Goal: Task Accomplishment & Management: Complete application form

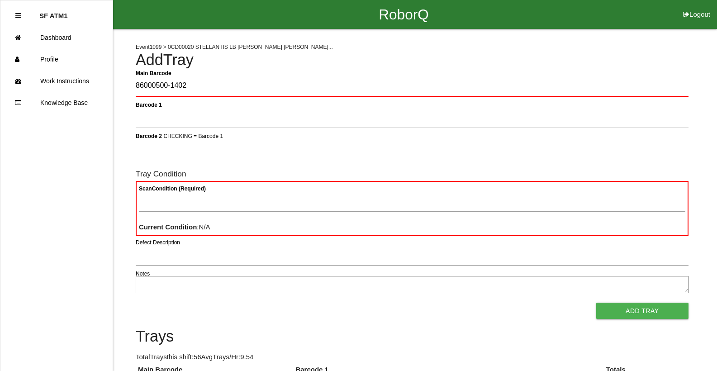
type Barcode "86000500-1402"
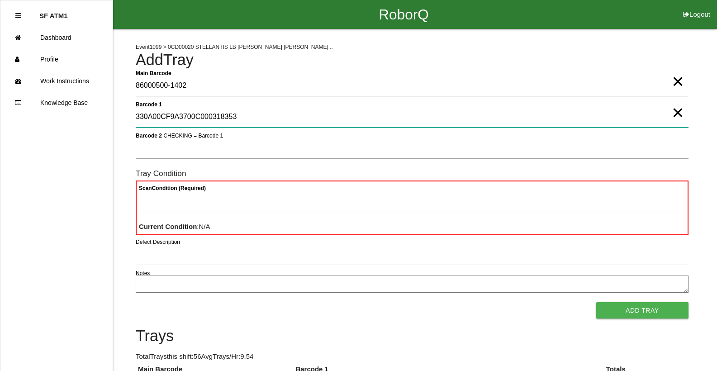
type 1 "330A00CF9A3700C000318353"
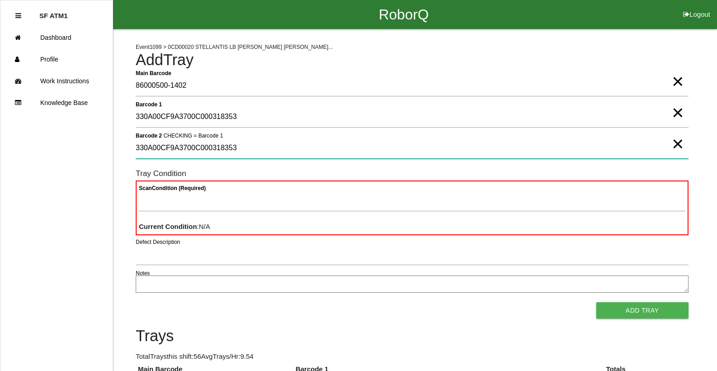
type 2 "330A00CF9A3700C000318353"
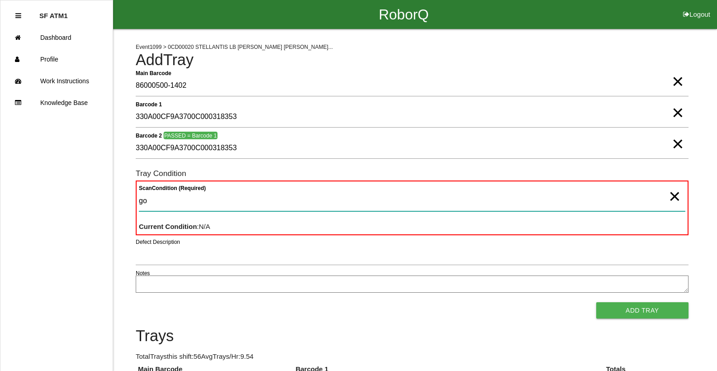
type Condition "goo"
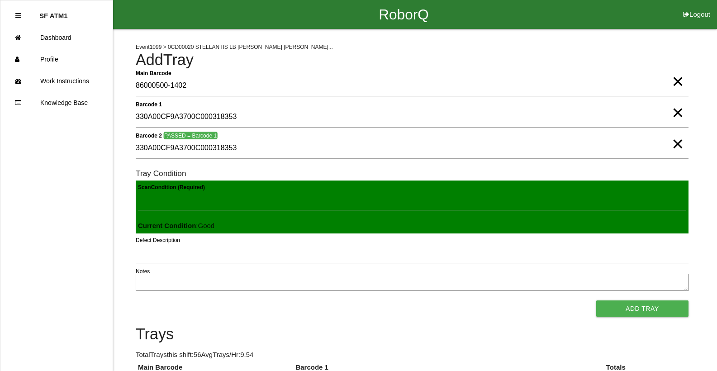
click at [596, 300] on button "Add Tray" at bounding box center [642, 308] width 92 height 16
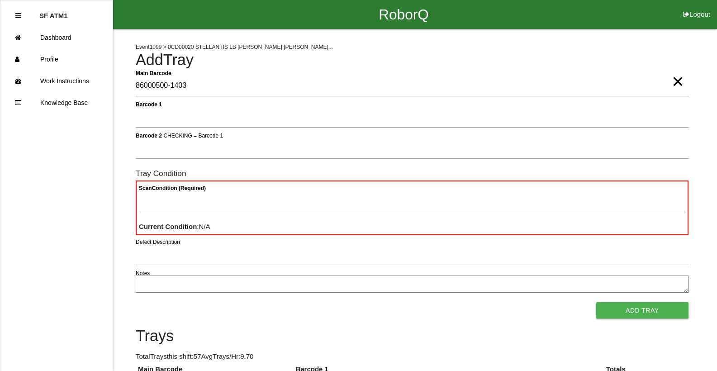
type Barcode "86000500-1403"
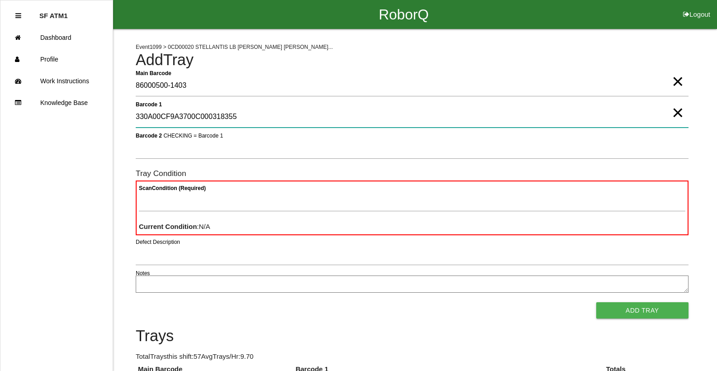
type 1 "330A00CF9A3700C000318355"
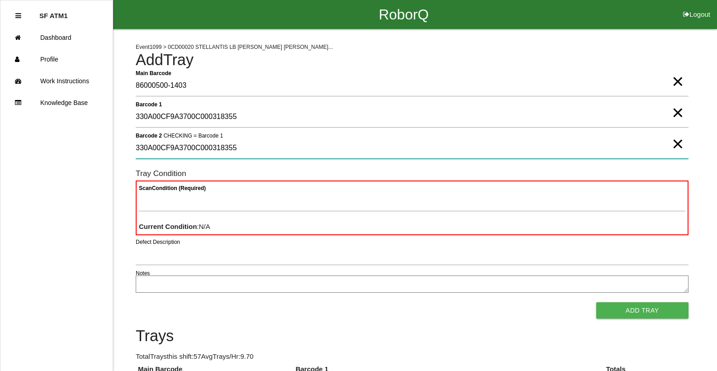
type 2 "330A00CF9A3700C000318355"
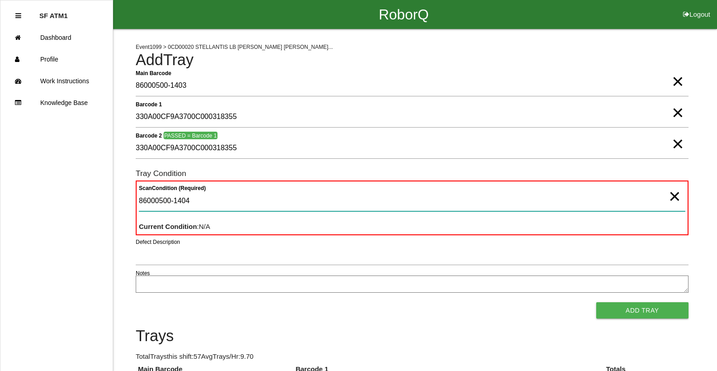
type Condition "86000500-1404"
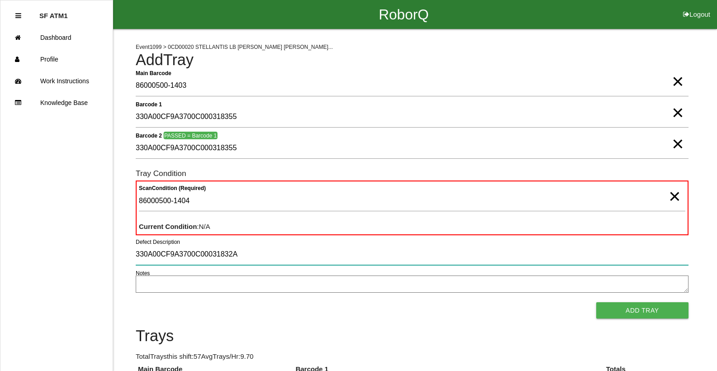
type input "330A00CF9A3700C00031832A"
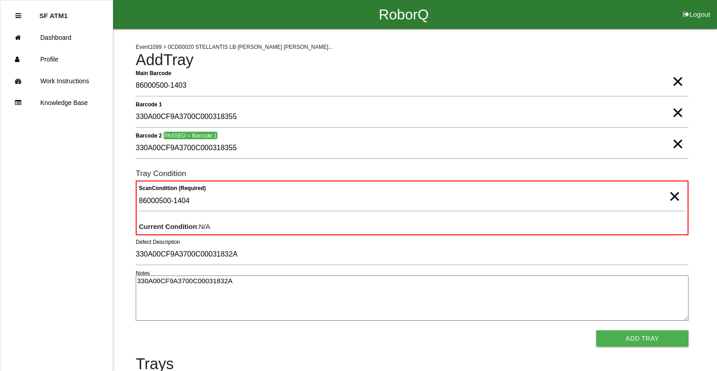
type textarea "330A00CF9A3700C00031832A"
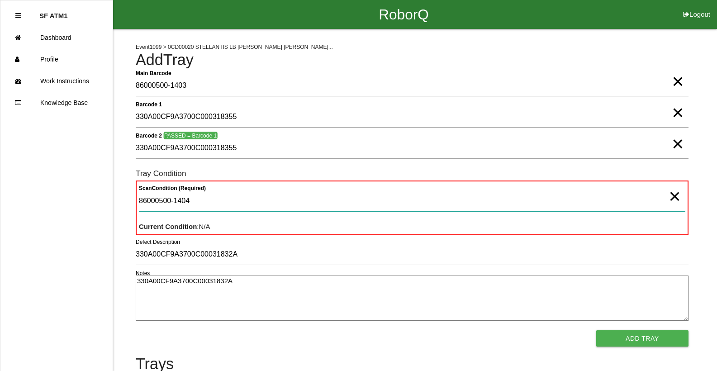
click at [191, 201] on Condition "86000500-1404" at bounding box center [412, 201] width 547 height 21
type Condition "8"
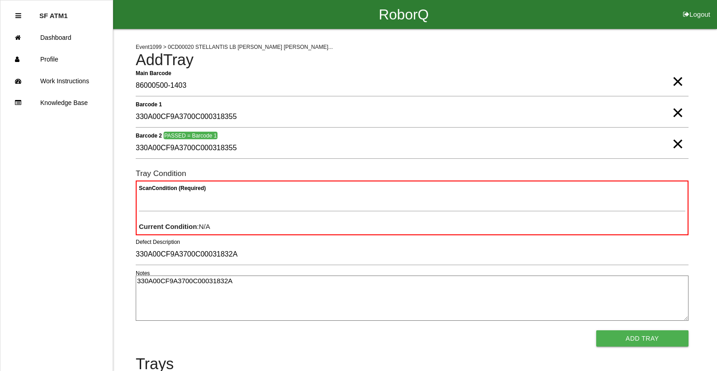
click at [236, 284] on textarea "330A00CF9A3700C00031832A" at bounding box center [412, 298] width 553 height 45
type textarea "3"
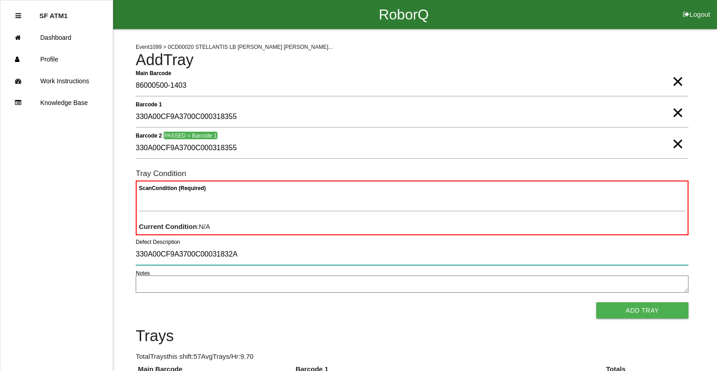
click at [236, 245] on input "330A00CF9A3700C00031832A" at bounding box center [412, 254] width 553 height 21
type input "3"
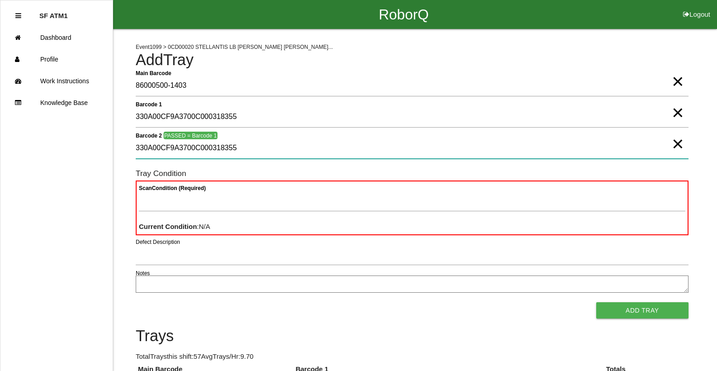
click at [238, 152] on 2 "330A00CF9A3700C000318355" at bounding box center [412, 148] width 553 height 21
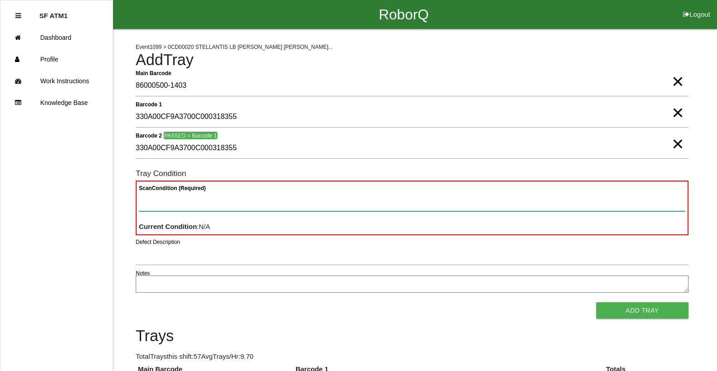
click at [219, 204] on Condition "Scan Condition (Required)" at bounding box center [412, 201] width 547 height 21
type Condition "goo"
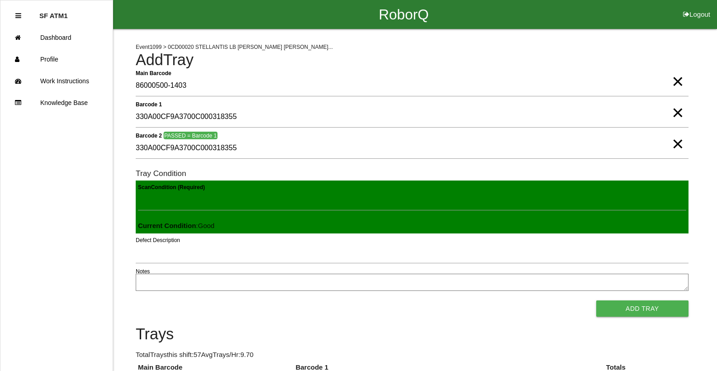
click at [596, 300] on button "Add Tray" at bounding box center [642, 308] width 92 height 16
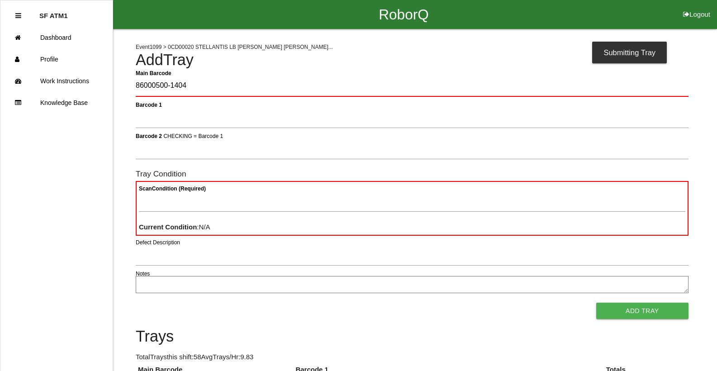
type Barcode "86000500-1404"
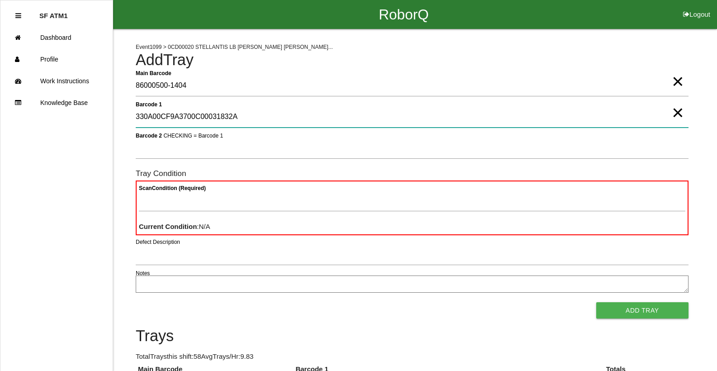
type 1 "330A00CF9A3700C00031832A"
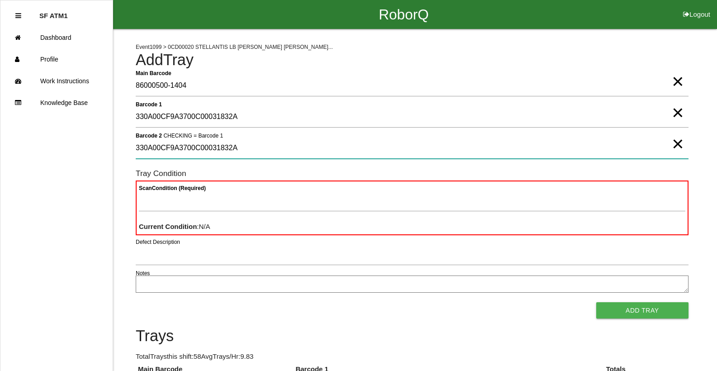
type 2 "330A00CF9A3700C00031832A"
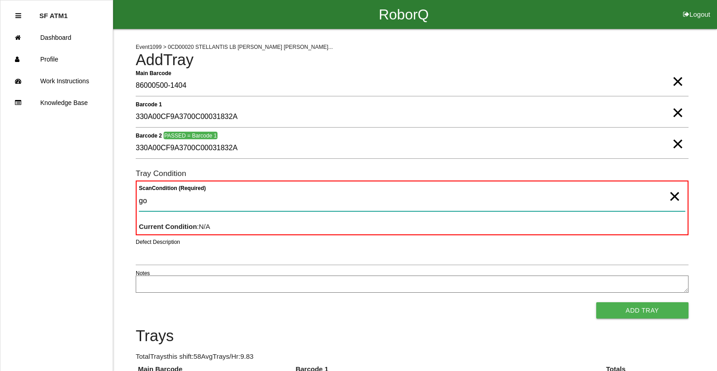
type Condition "goo"
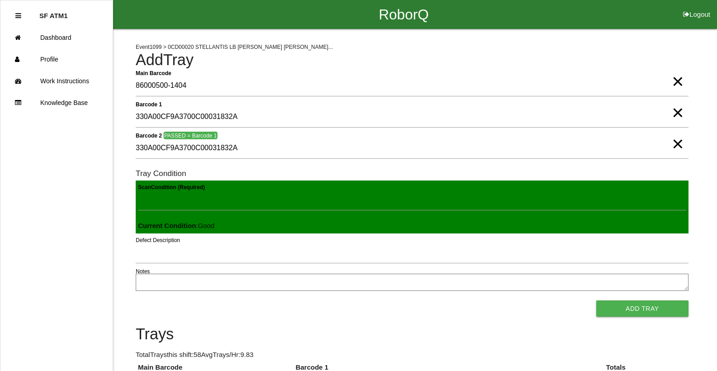
click at [596, 300] on button "Add Tray" at bounding box center [642, 308] width 92 height 16
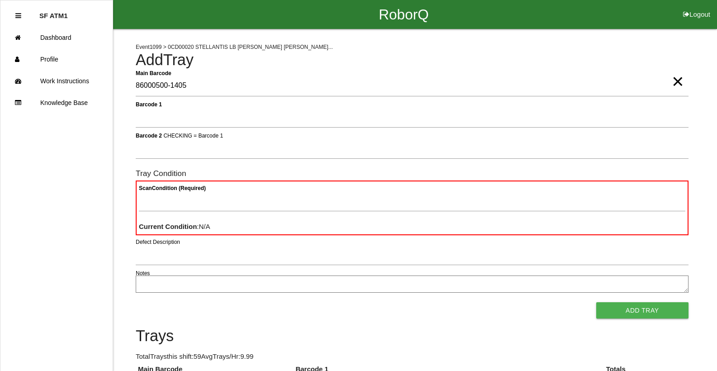
type Barcode "86000500-1405"
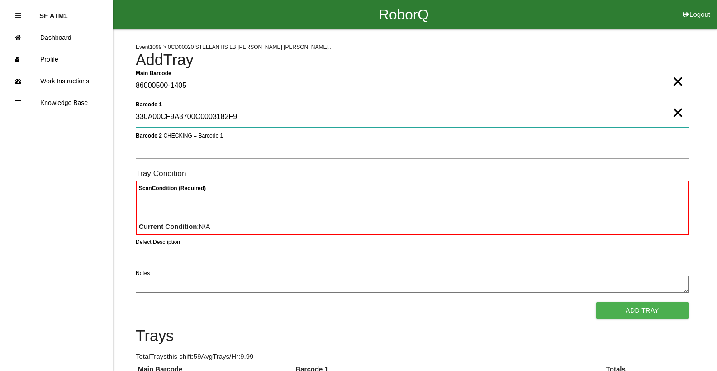
type 1 "330A00CF9A3700C0003182F9"
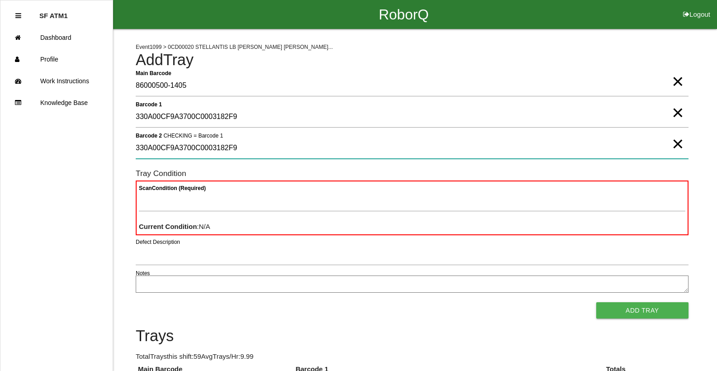
type 2 "330A00CF9A3700C0003182F9"
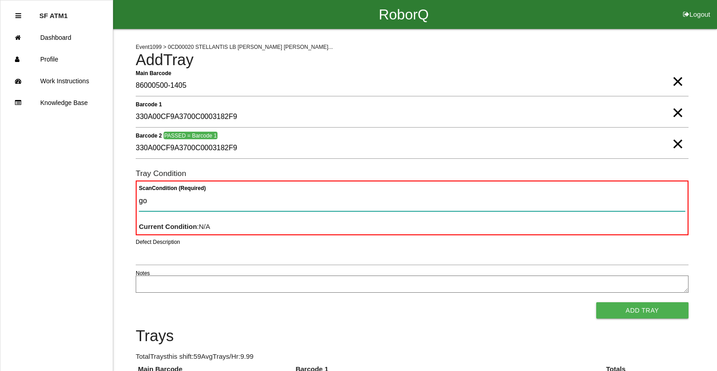
type Condition "goo"
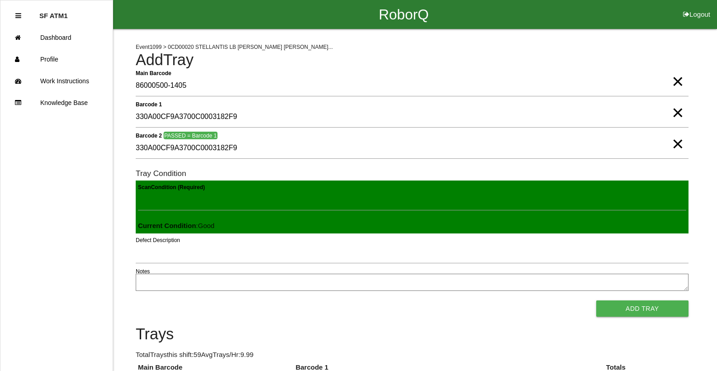
click at [596, 300] on button "Add Tray" at bounding box center [642, 308] width 92 height 16
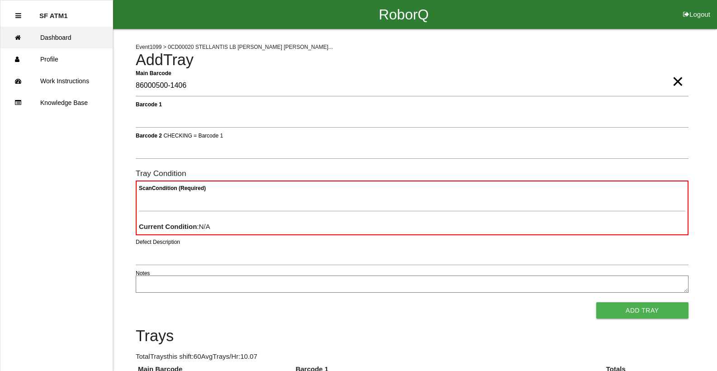
type Barcode "86000500-1406"
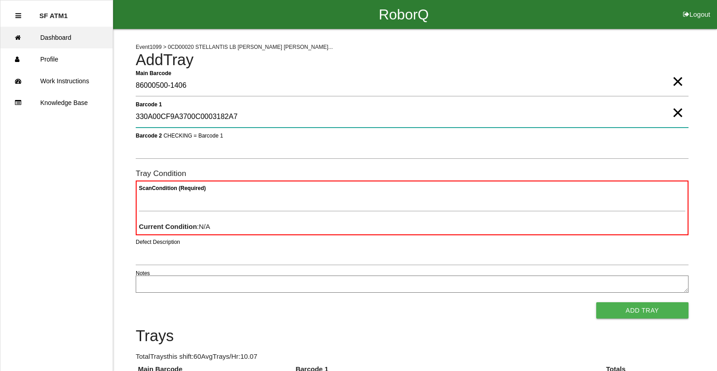
type 1 "330A00CF9A3700C0003182A7"
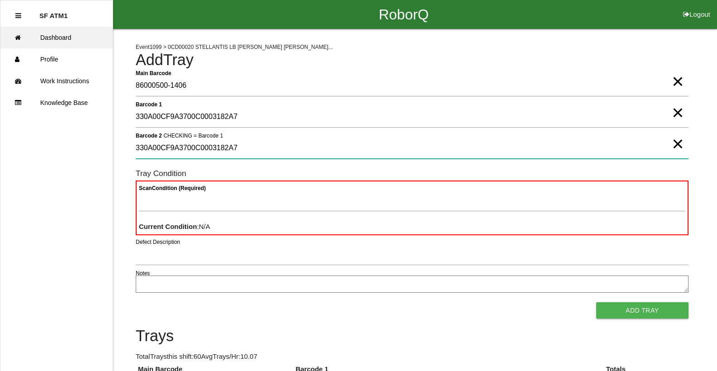
type 2 "330A00CF9A3700C0003182A7"
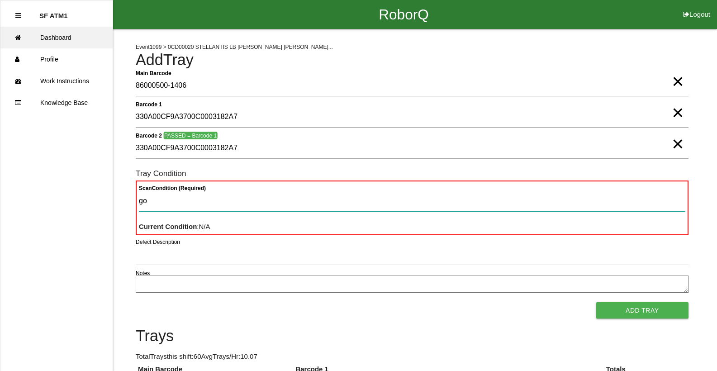
type Condition "goo"
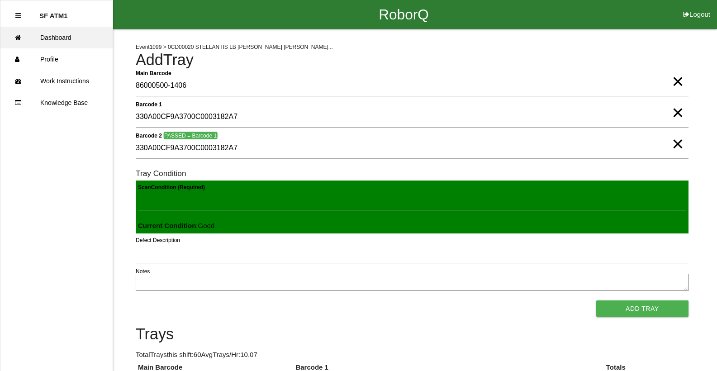
click at [596, 300] on button "Add Tray" at bounding box center [642, 308] width 92 height 16
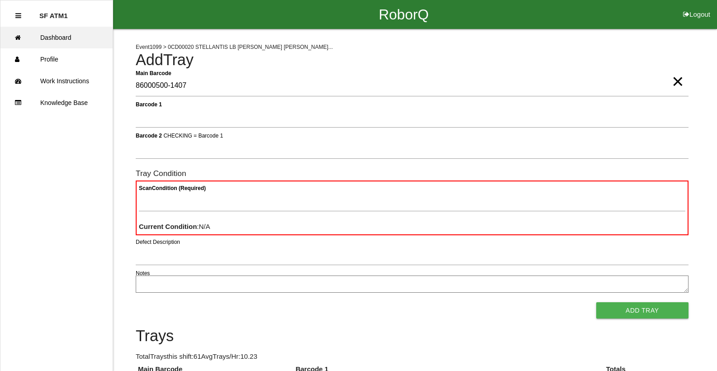
type Barcode "86000500-1407"
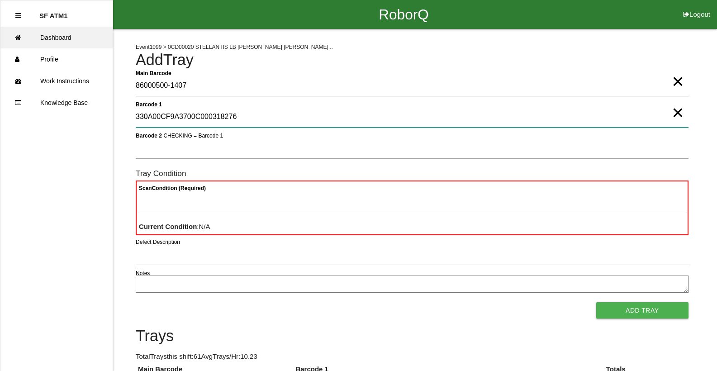
type 1 "330A00CF9A3700C000318276"
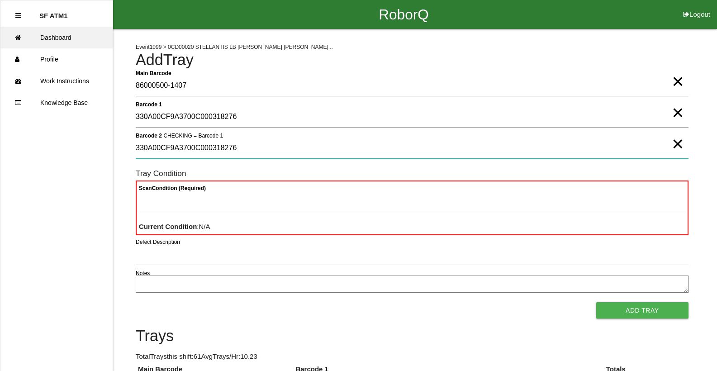
type 2 "330A00CF9A3700C000318276"
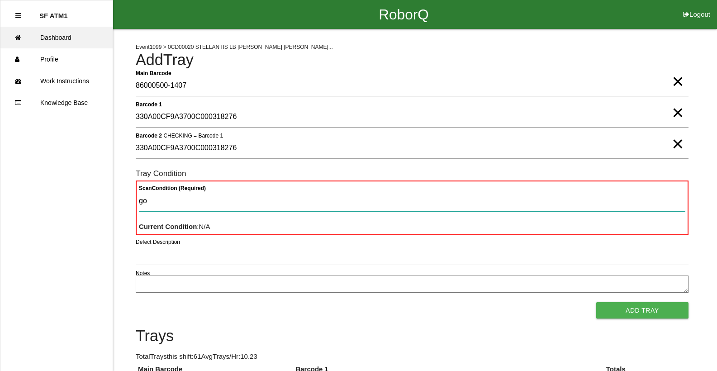
type Condition "goo"
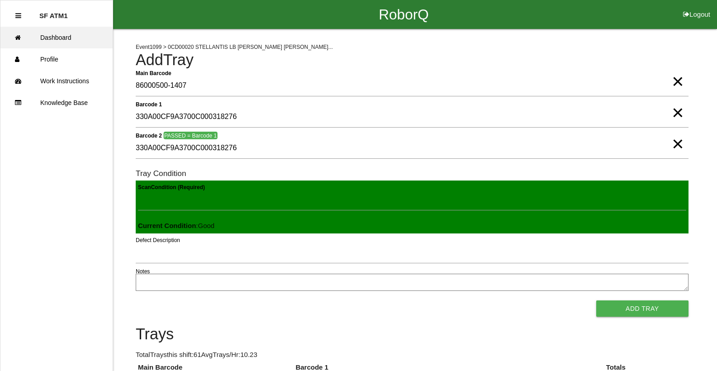
click button "Add Tray" at bounding box center [642, 308] width 92 height 16
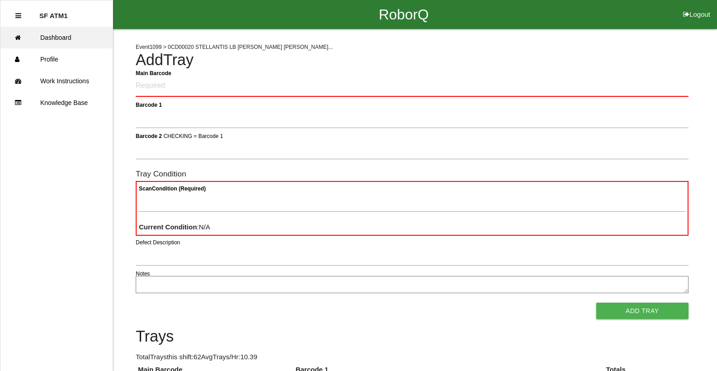
click at [84, 28] on link "Dashboard" at bounding box center [56, 38] width 112 height 22
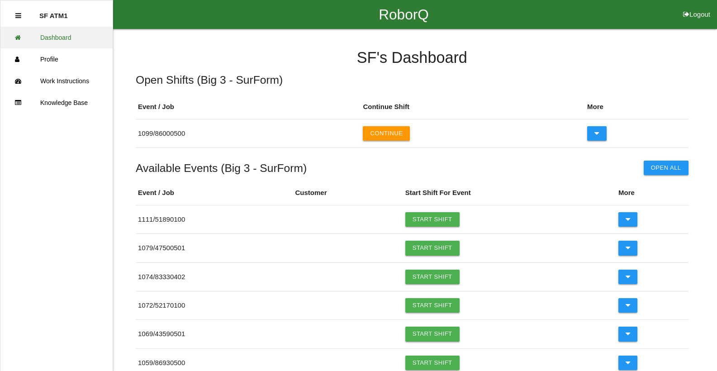
click at [363, 126] on button "Continue" at bounding box center [386, 133] width 47 height 14
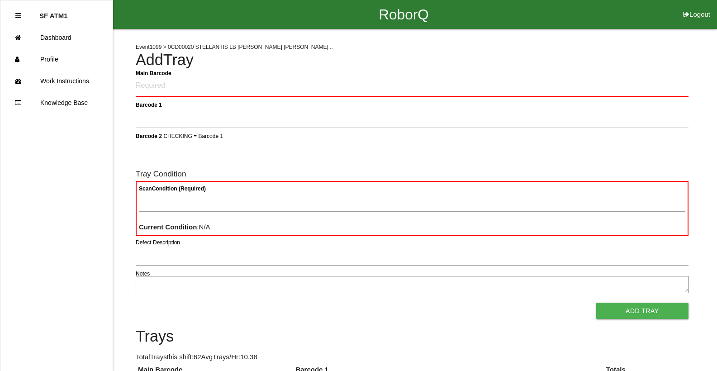
click at [217, 85] on Barcode "Main Barcode" at bounding box center [412, 86] width 553 height 21
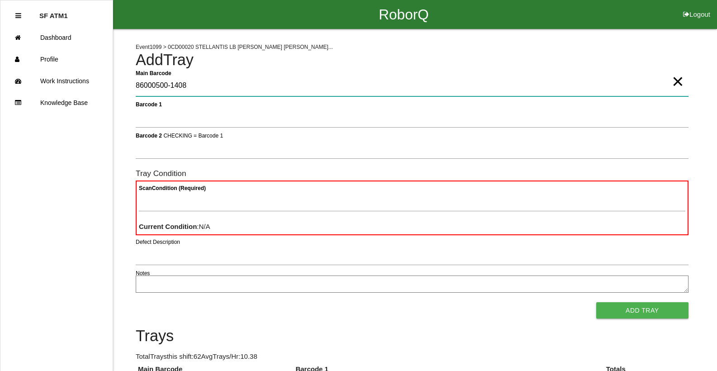
type Barcode "86000500-1408"
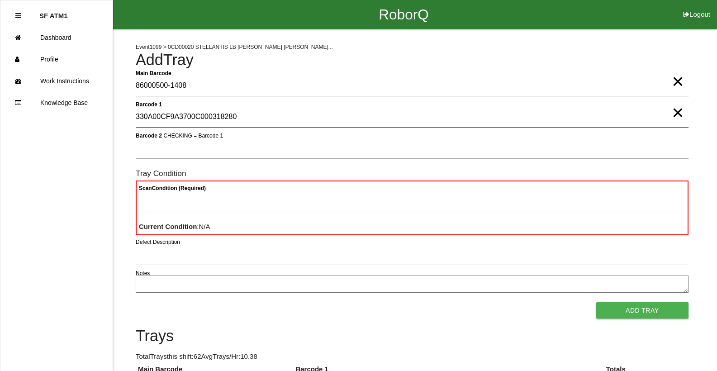
type 1 "330A00CF9A3700C000318280"
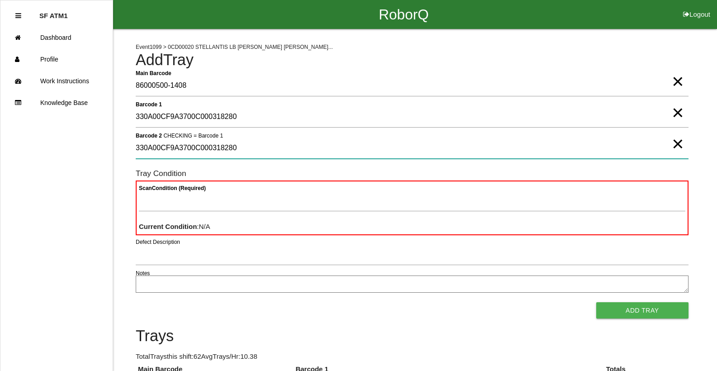
type 2 "330A00CF9A3700C000318280"
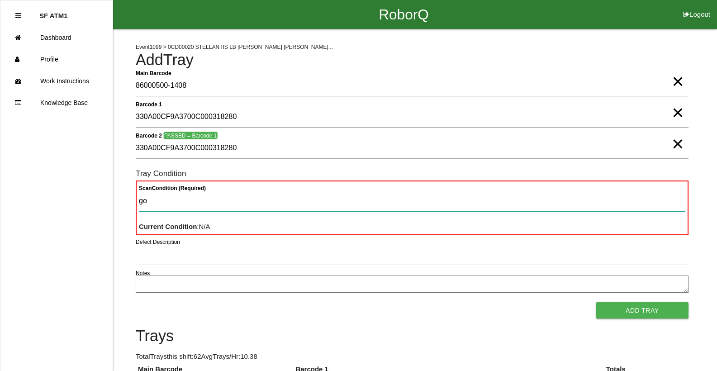
type Condition "goo"
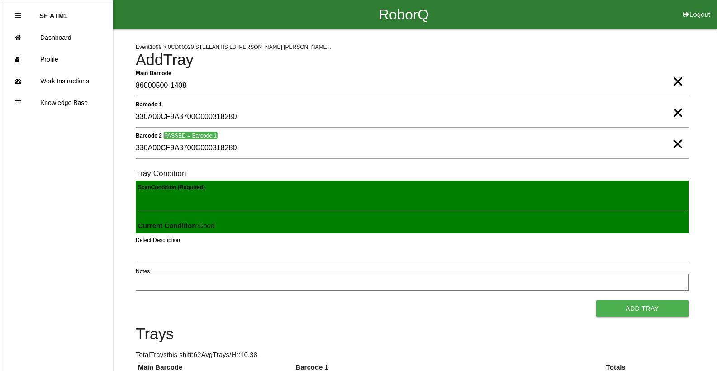
click at [596, 300] on button "Add Tray" at bounding box center [642, 308] width 92 height 16
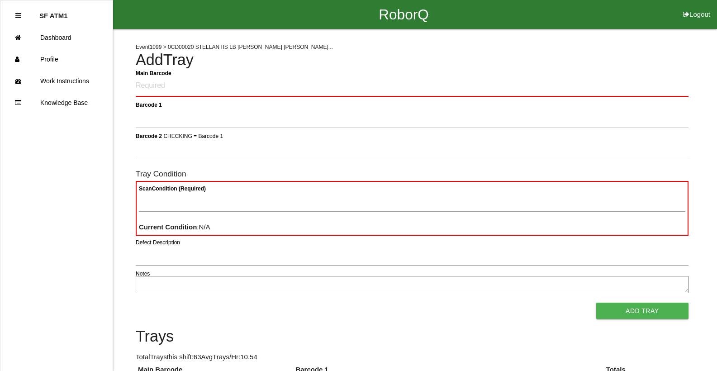
click at [268, 172] on h6 "Tray Condition" at bounding box center [412, 174] width 553 height 9
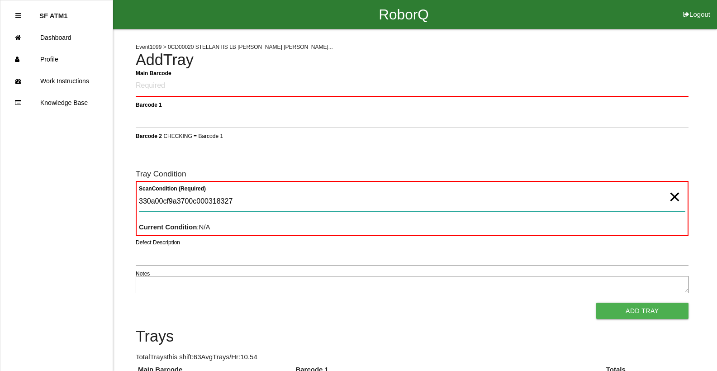
type Condition "330a00cf9a3700c000318327"
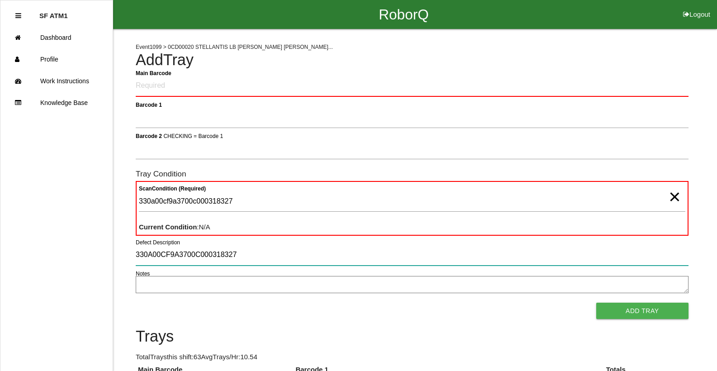
type input "330A00CF9A3700C000318327"
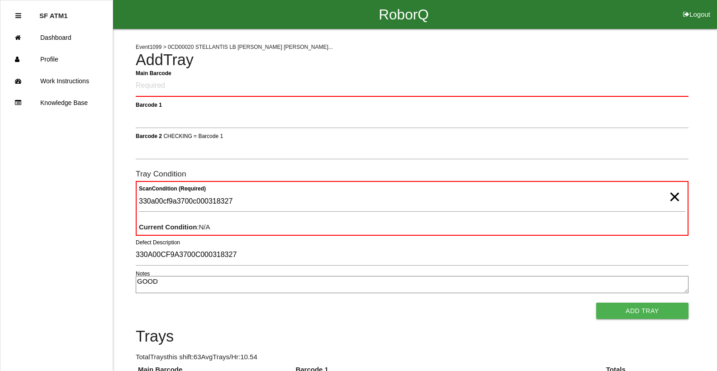
type textarea "GOOD"
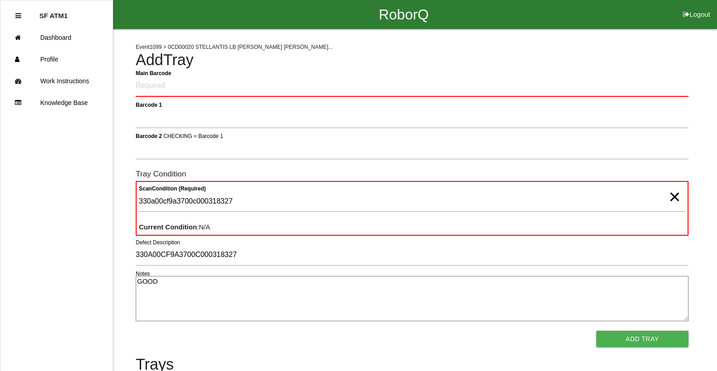
click at [596, 331] on button "Add Tray" at bounding box center [642, 339] width 92 height 16
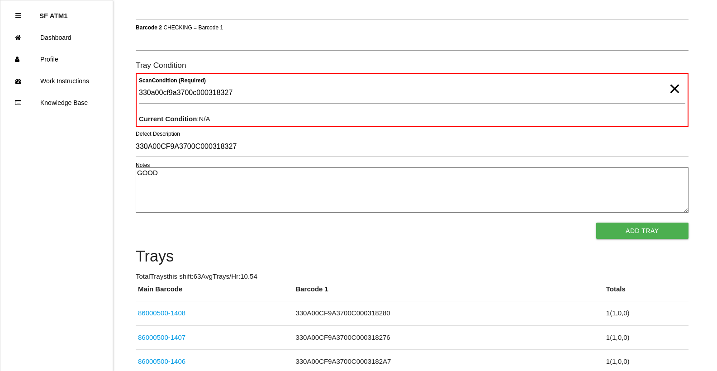
scroll to position [67, 0]
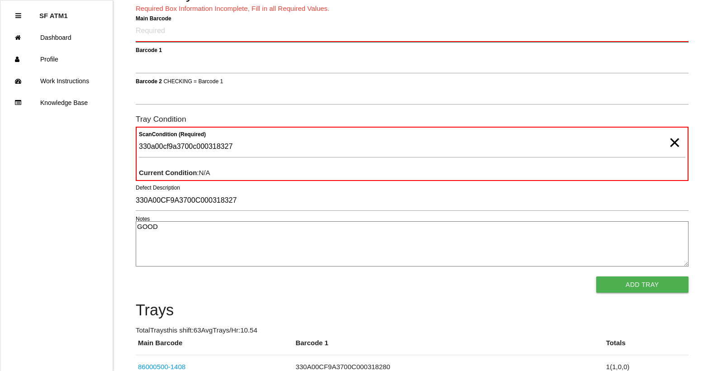
click at [155, 28] on Barcode "Main Barcode" at bounding box center [412, 31] width 553 height 21
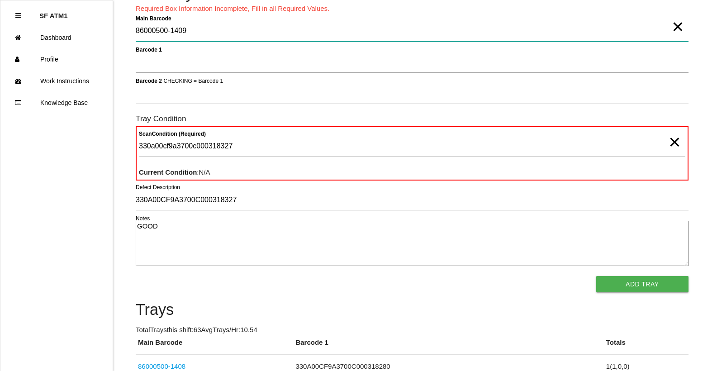
type Barcode "86000500-1409"
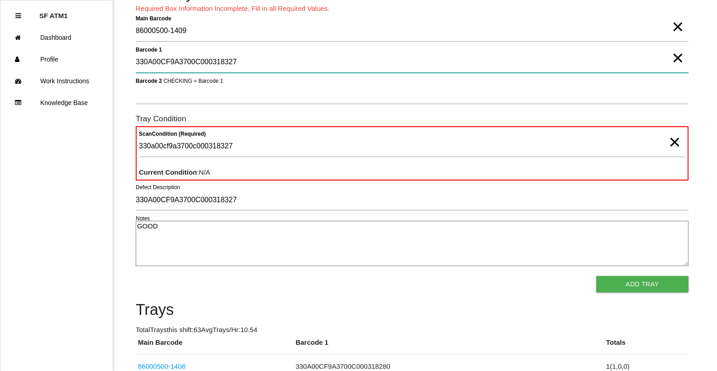
type 1 "330A00CF9A3700C000318327"
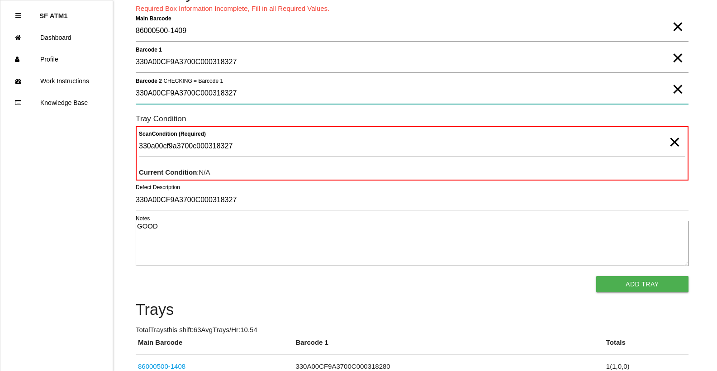
type 2 "330A00CF9A3700C000318327"
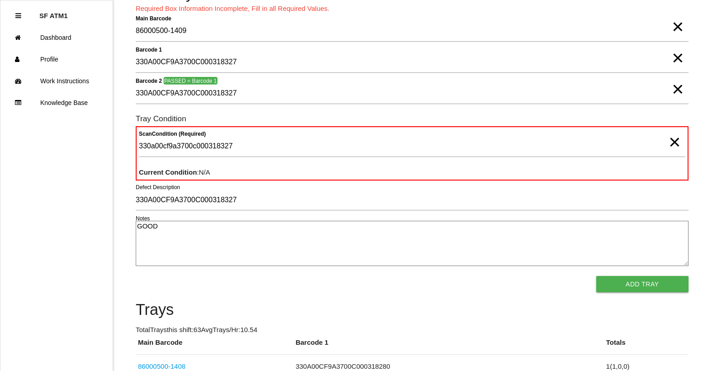
drag, startPoint x: 669, startPoint y: 143, endPoint x: 654, endPoint y: 148, distance: 15.3
click at [664, 144] on div "330a00cf9a3700c000318327 × Scan Condition (Required)" at bounding box center [412, 148] width 547 height 24
click at [675, 142] on span "×" at bounding box center [675, 133] width 12 height 18
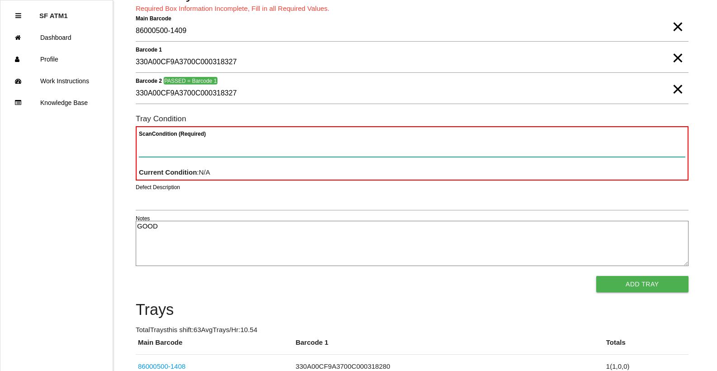
click at [225, 147] on Condition "Scan Condition (Required)" at bounding box center [412, 146] width 547 height 21
type Condition "goo"
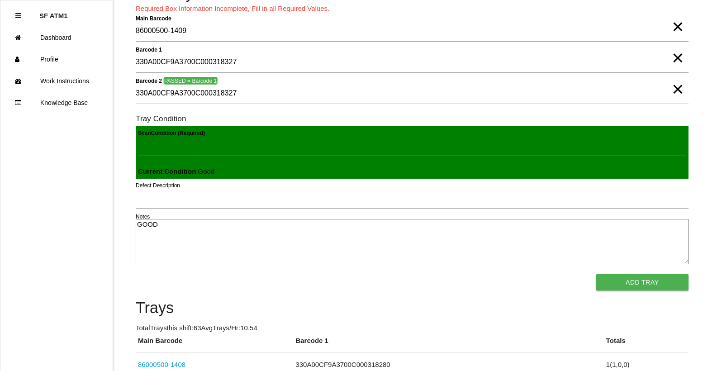
click at [596, 274] on button "Add Tray" at bounding box center [642, 282] width 92 height 16
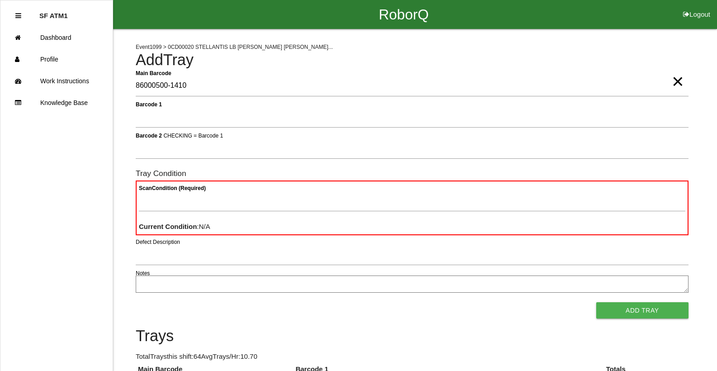
type Barcode "86000500-1410"
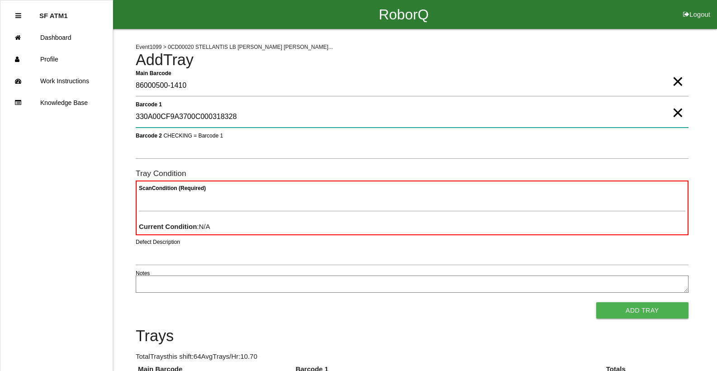
type 1 "330A00CF9A3700C000318328"
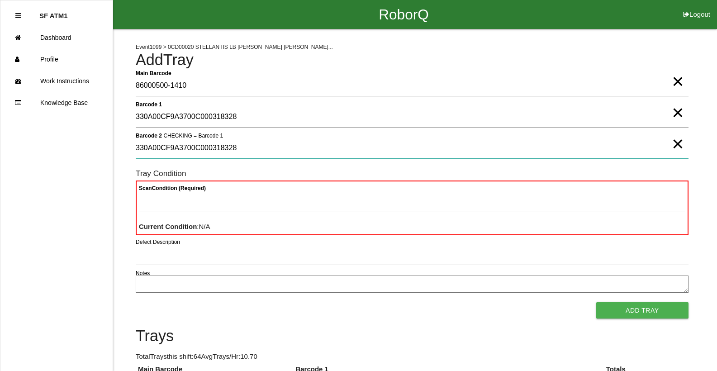
type 2 "330A00CF9A3700C000318328"
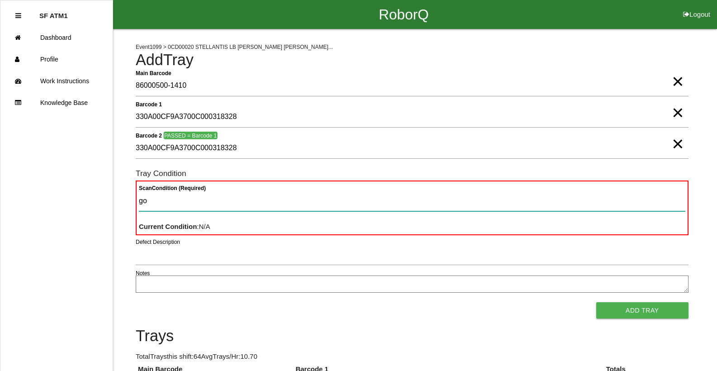
type Condition "goo"
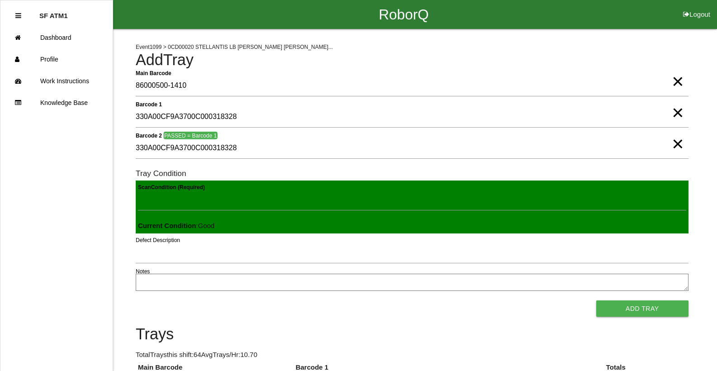
click at [596, 300] on button "Add Tray" at bounding box center [642, 308] width 92 height 16
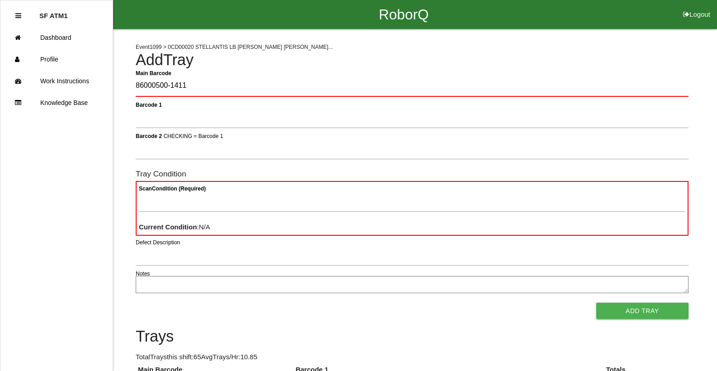
type Barcode "86000500-1411"
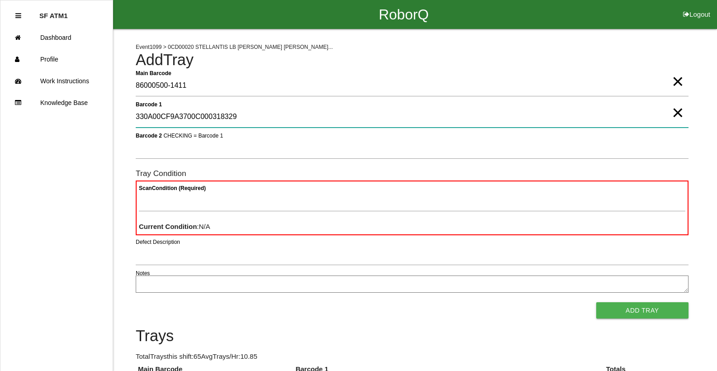
type 1 "330A00CF9A3700C000318329"
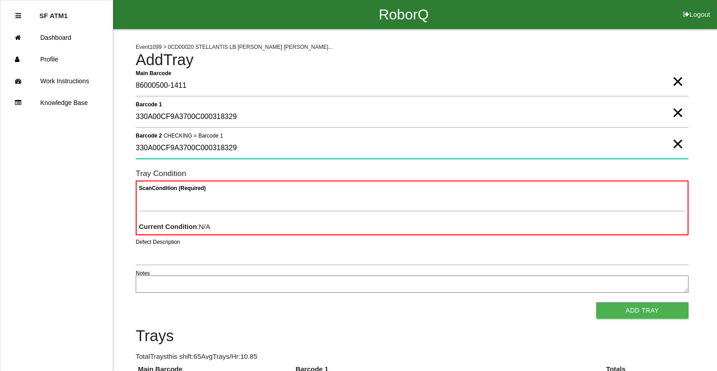
type 2 "330A00CF9A3700C000318329"
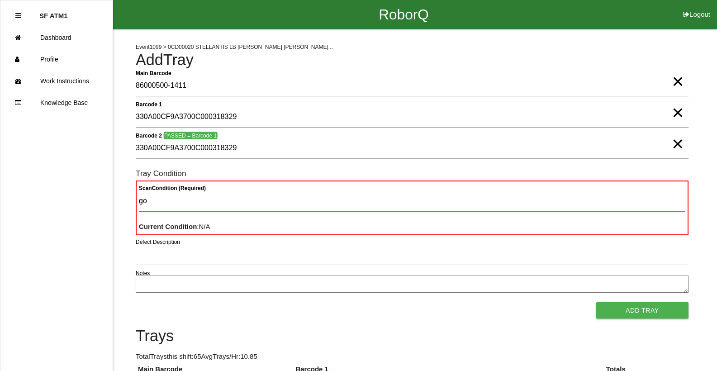
type Condition "goo"
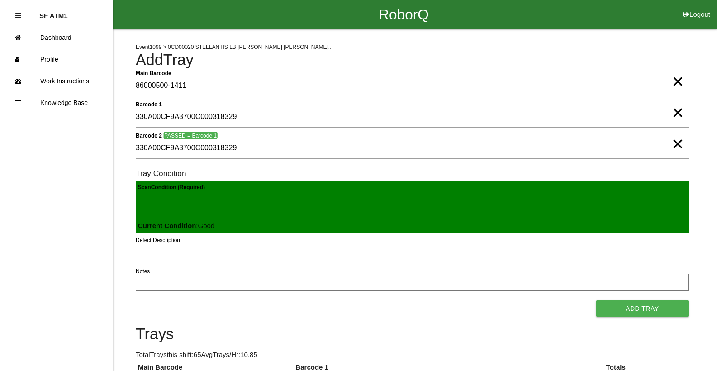
click at [596, 300] on button "Add Tray" at bounding box center [642, 308] width 92 height 16
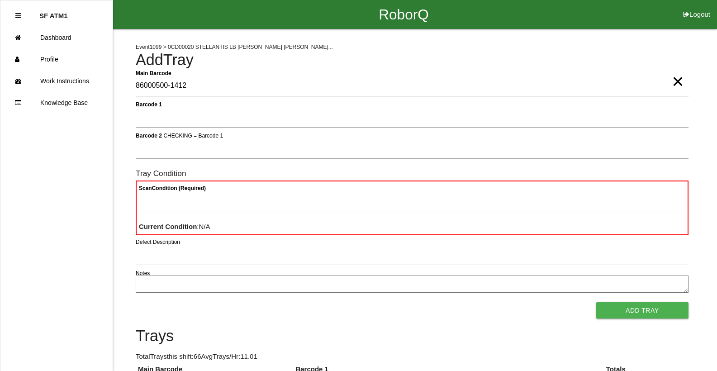
type Barcode "86000500-1412"
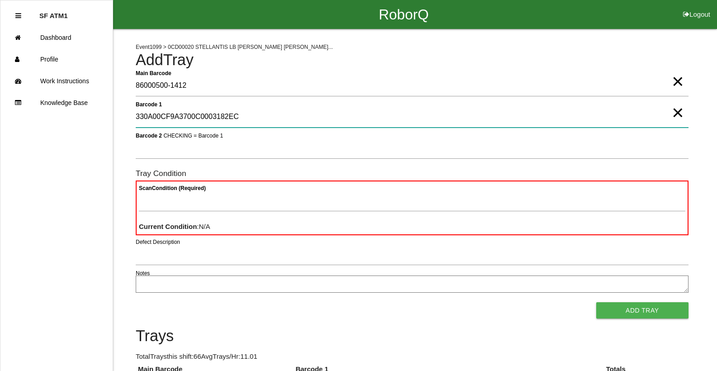
type 1 "330A00CF9A3700C0003182EC"
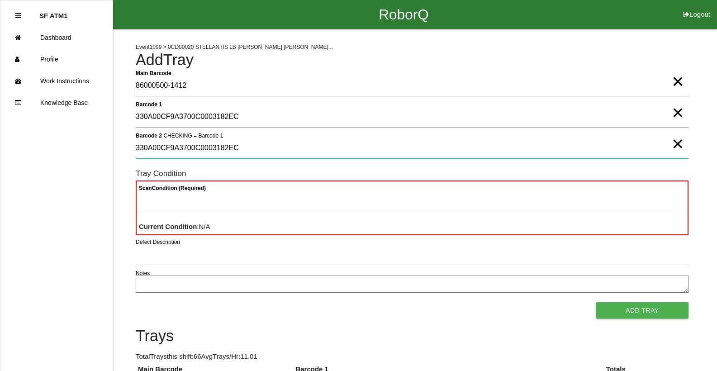
type 2 "330A00CF9A3700C0003182EC"
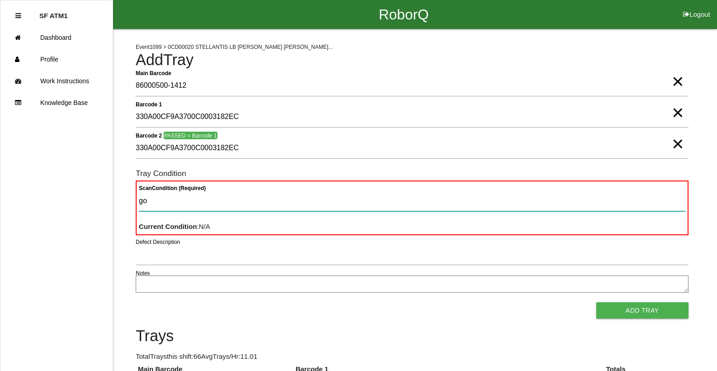
type Condition "goo"
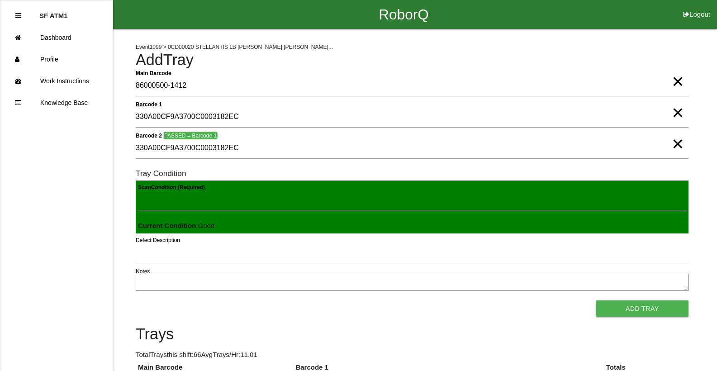
click at [596, 300] on button "Add Tray" at bounding box center [642, 308] width 92 height 16
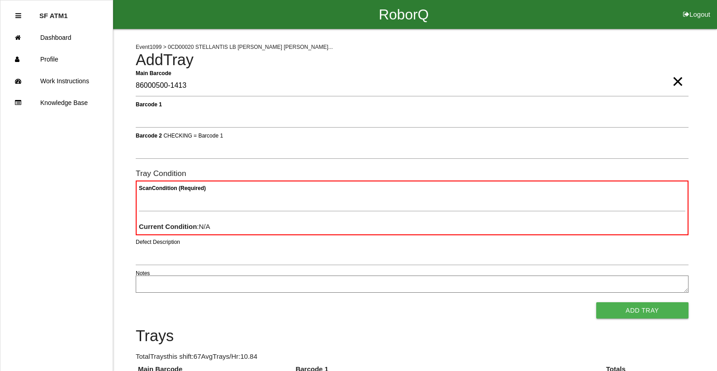
type Barcode "86000500-1413"
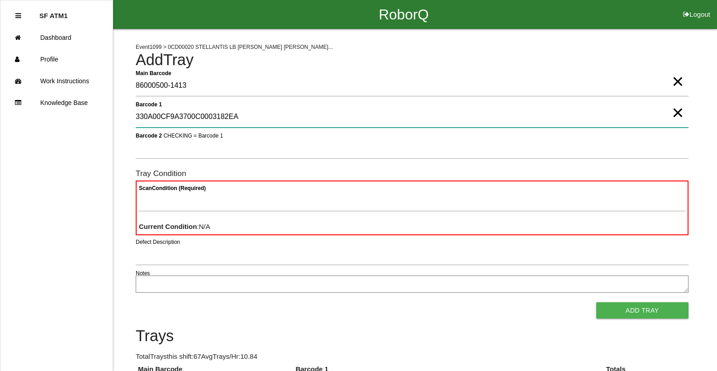
type 1 "330A00CF9A3700C0003182EA"
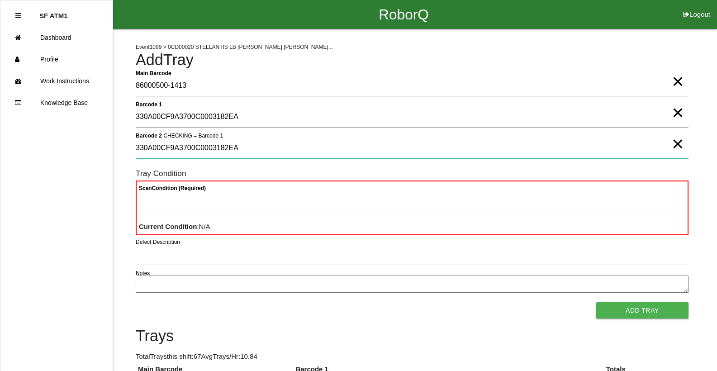
type 2 "330A00CF9A3700C0003182EA"
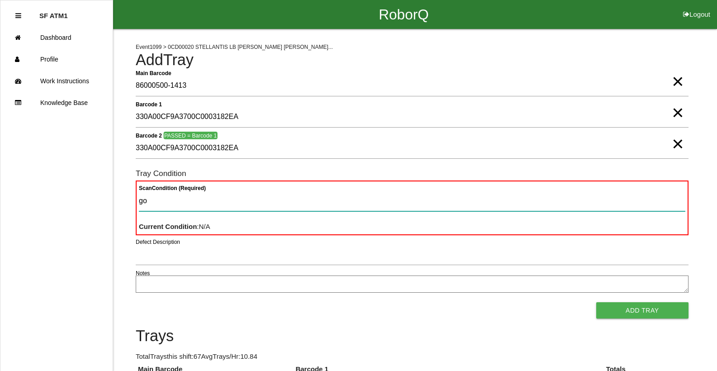
type Condition "goo"
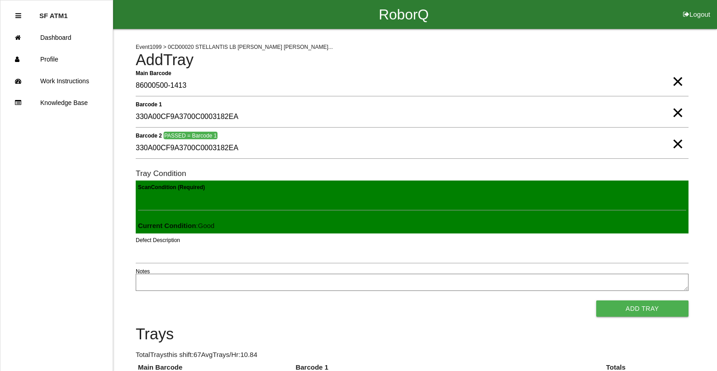
click at [596, 300] on button "Add Tray" at bounding box center [642, 308] width 92 height 16
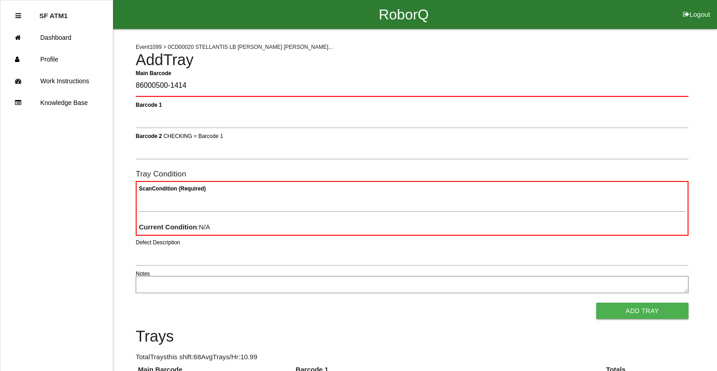
type Barcode "86000500-1414"
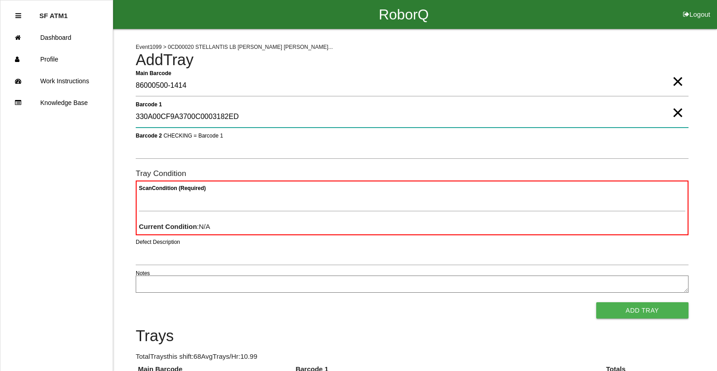
type 1 "330A00CF9A3700C0003182ED"
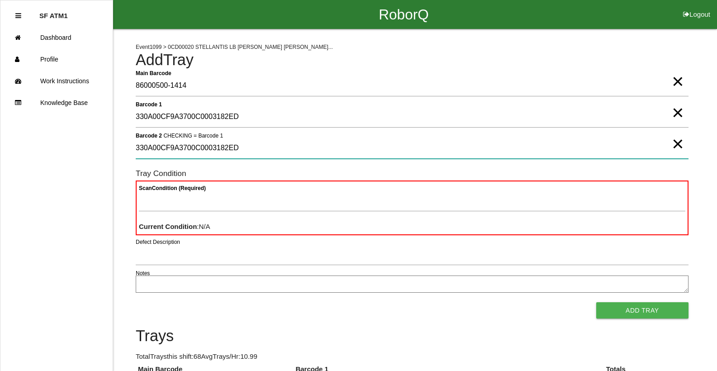
type 2 "330A00CF9A3700C0003182ED"
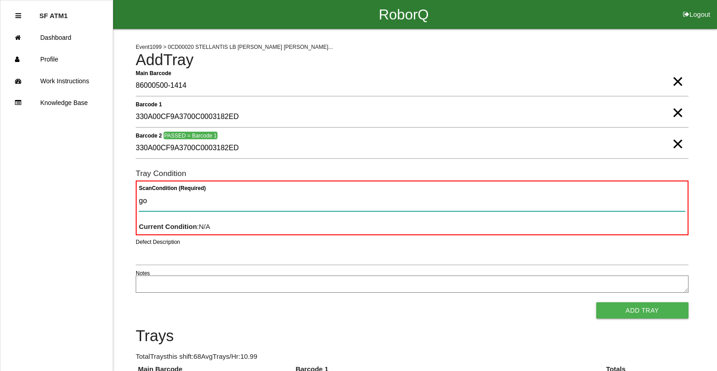
type Condition "goo"
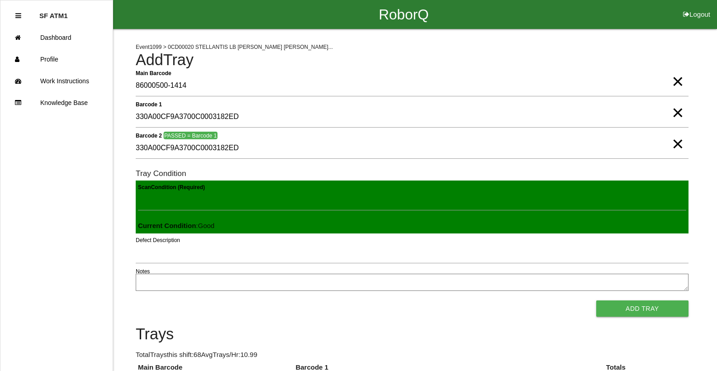
click button "Add Tray" at bounding box center [642, 308] width 92 height 16
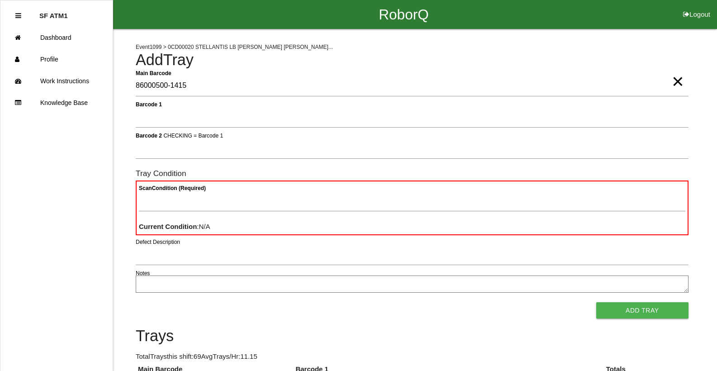
type Barcode "86000500-1415"
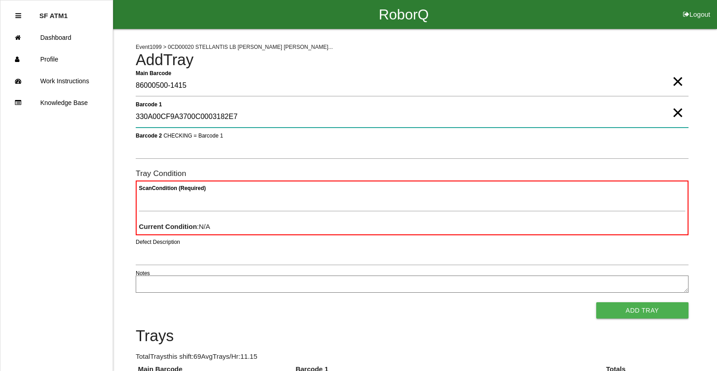
type 1 "330A00CF9A3700C0003182E7"
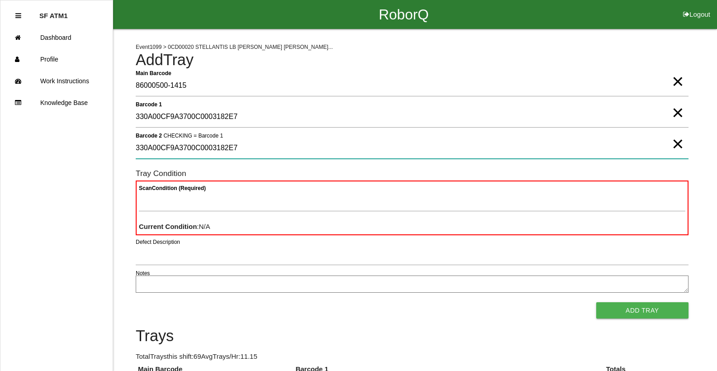
type 2 "330A00CF9A3700C0003182E7"
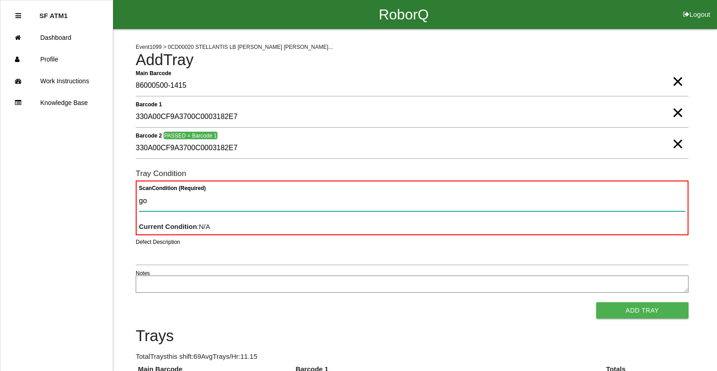
type Condition "goo"
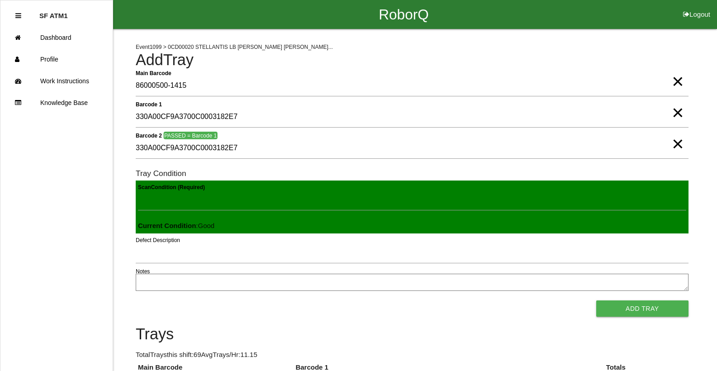
click at [596, 300] on button "Add Tray" at bounding box center [642, 308] width 92 height 16
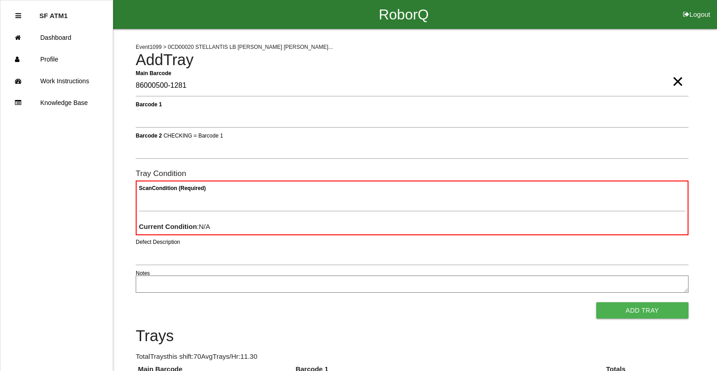
type Barcode "86000500-1281"
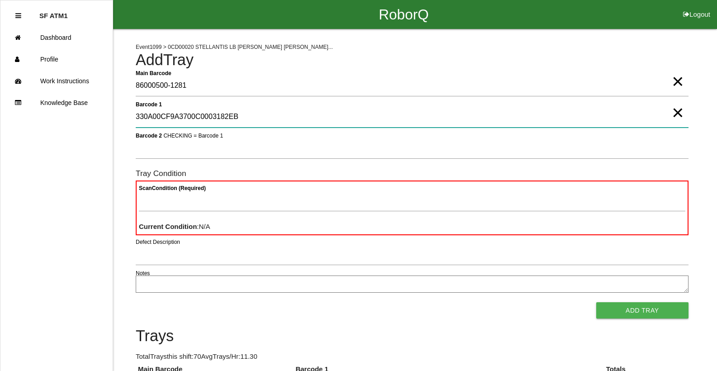
type 1 "330A00CF9A3700C0003182EB"
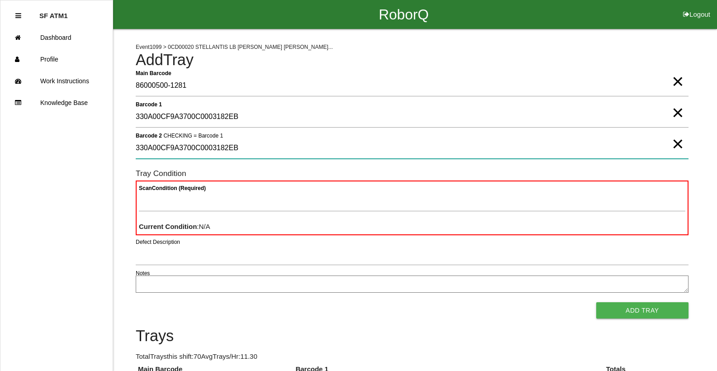
type 2 "330A00CF9A3700C0003182EB"
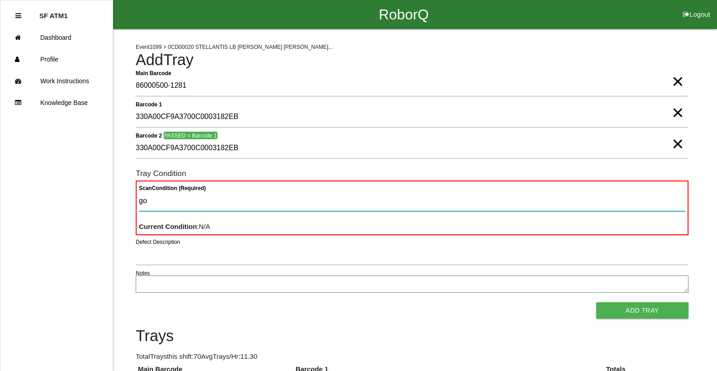
type Condition "goo"
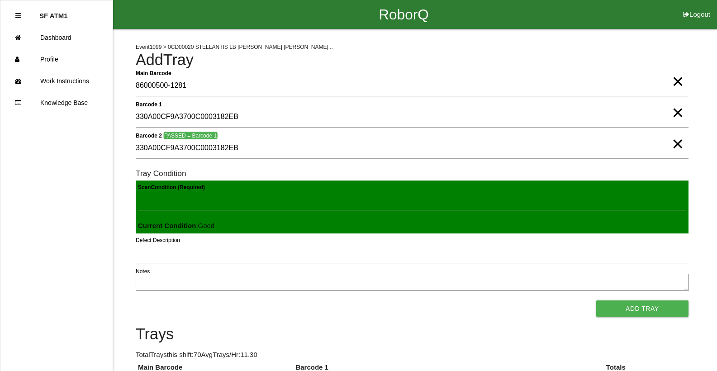
click at [596, 300] on button "Add Tray" at bounding box center [642, 308] width 92 height 16
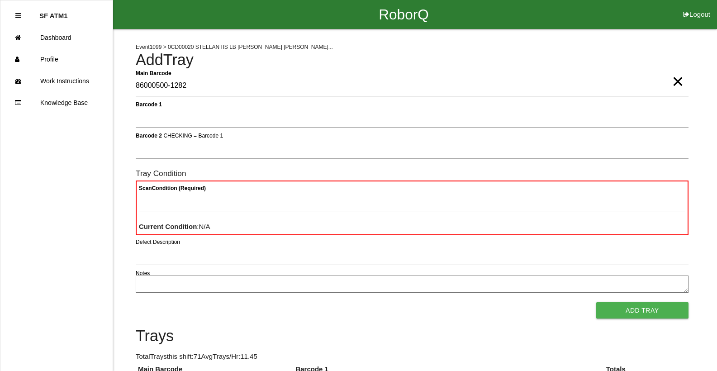
type Barcode "86000500-1282"
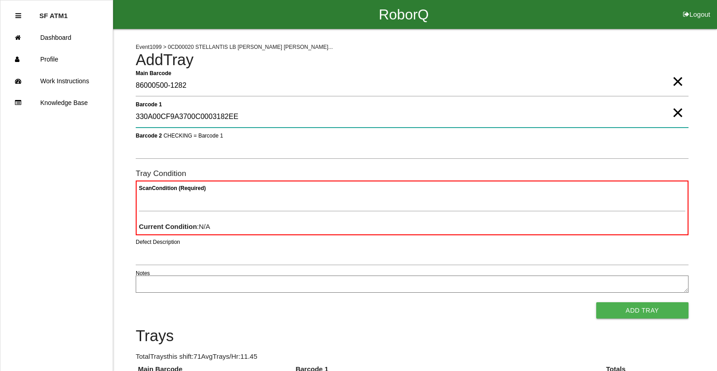
type 1 "330A00CF9A3700C0003182EE"
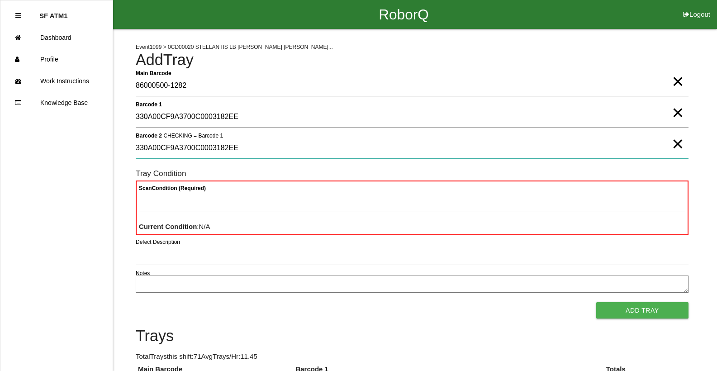
type 2 "330A00CF9A3700C0003182EE"
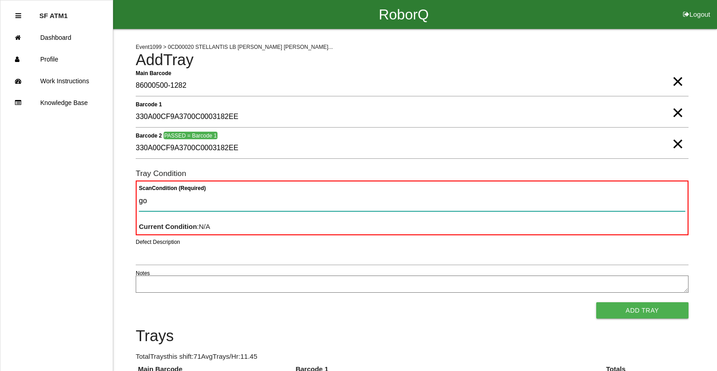
type Condition "goo"
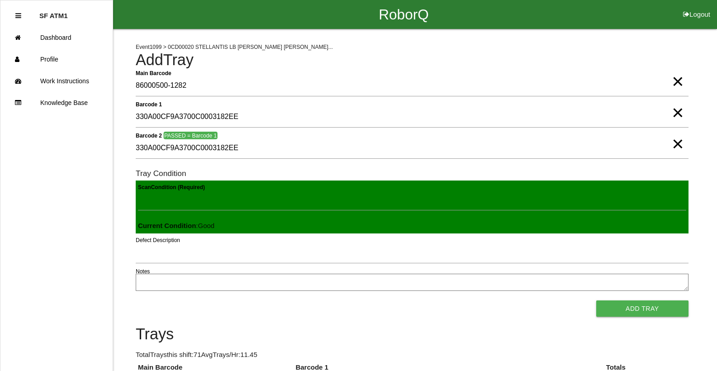
click at [596, 300] on button "Add Tray" at bounding box center [642, 308] width 92 height 16
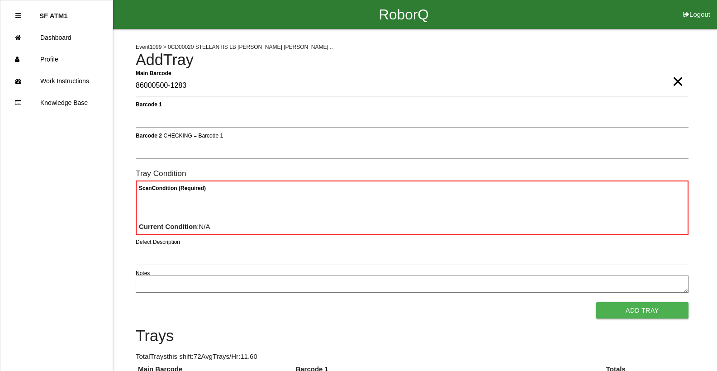
type Barcode "86000500-1283"
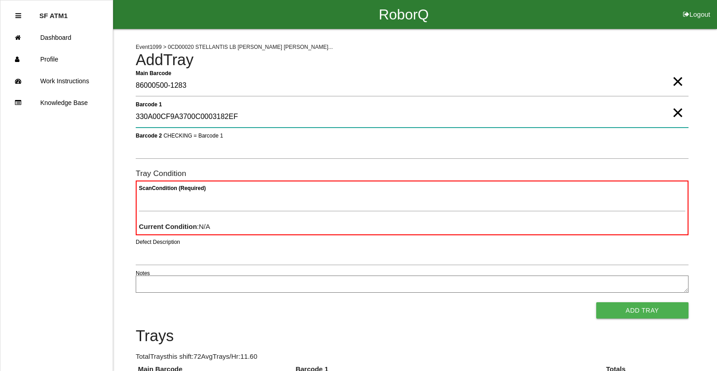
type 1 "330A00CF9A3700C0003182EF"
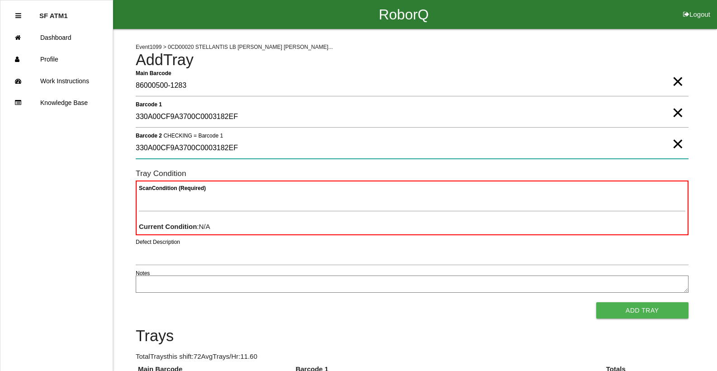
type 2 "330A00CF9A3700C0003182EF"
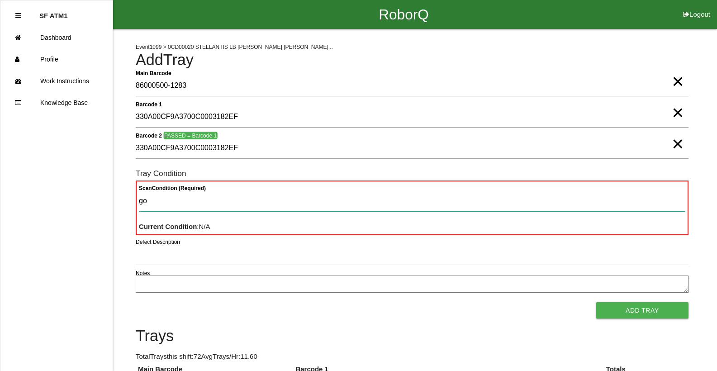
type Condition "goo"
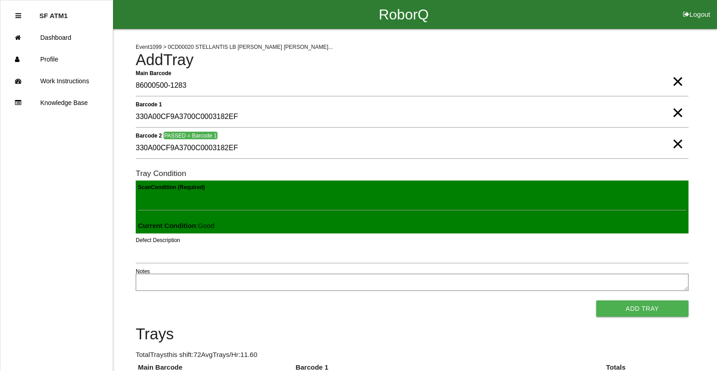
click at [596, 300] on button "Add Tray" at bounding box center [642, 308] width 92 height 16
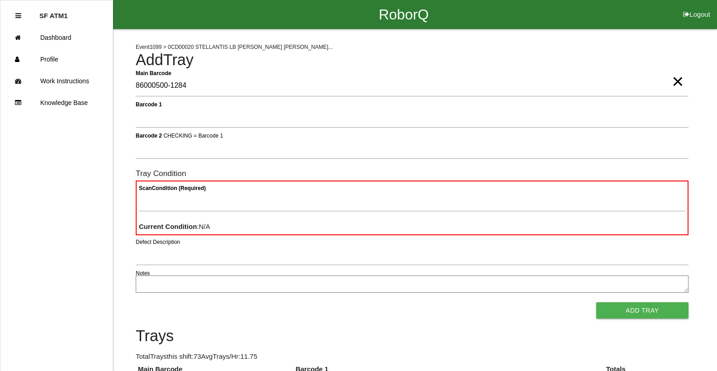
type Barcode "86000500-1284"
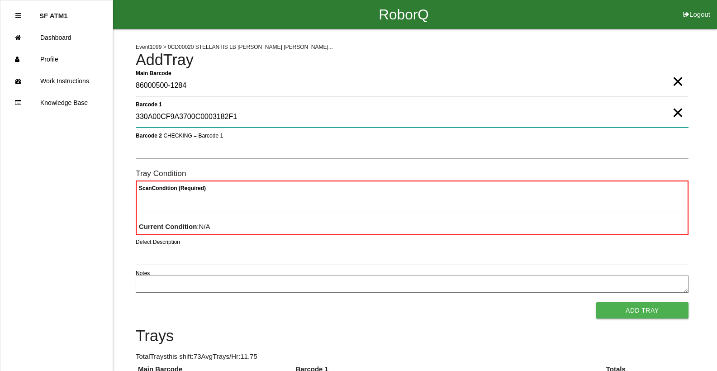
type 1 "330A00CF9A3700C0003182F1"
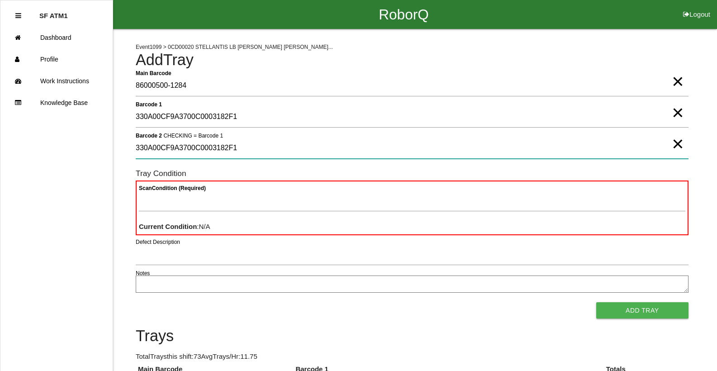
type 2 "330A00CF9A3700C0003182F1"
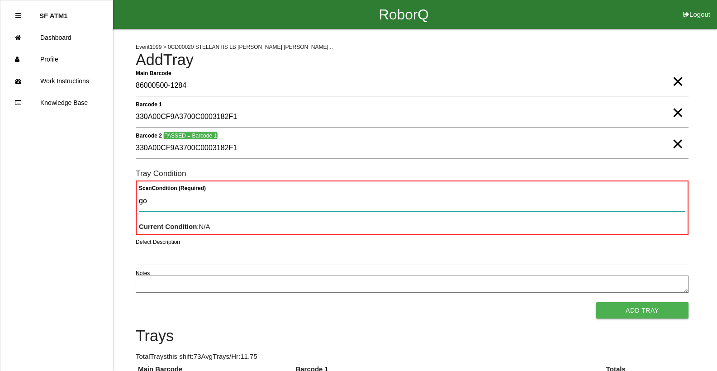
type Condition "goo"
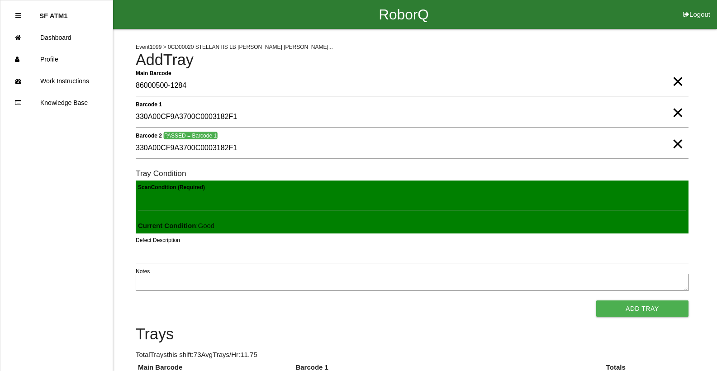
click at [596, 300] on button "Add Tray" at bounding box center [642, 308] width 92 height 16
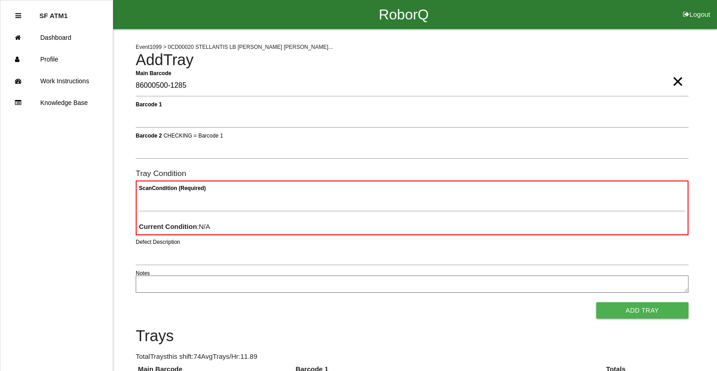
type Barcode "86000500-1285"
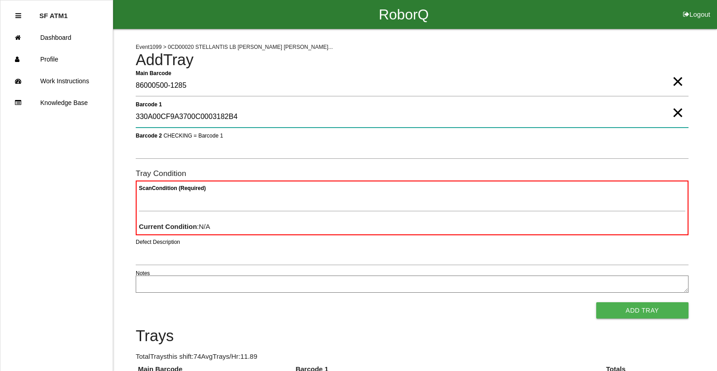
type 1 "330A00CF9A3700C0003182B4"
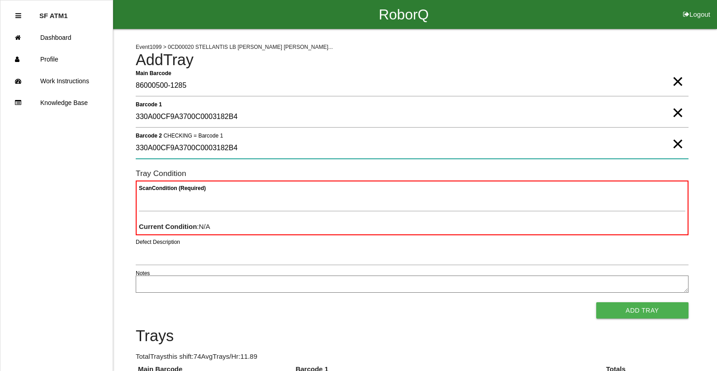
type 2 "330A00CF9A3700C0003182B4"
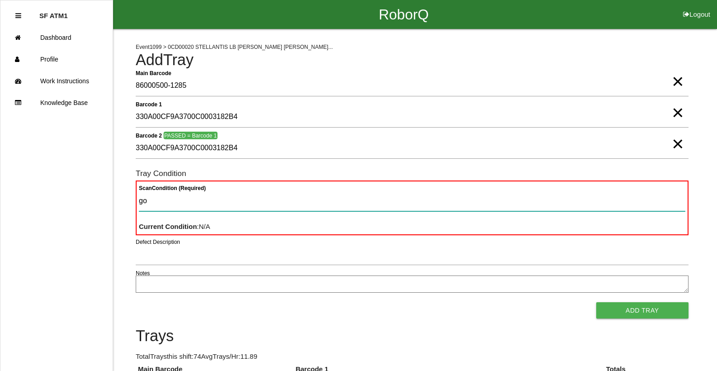
type Condition "goo"
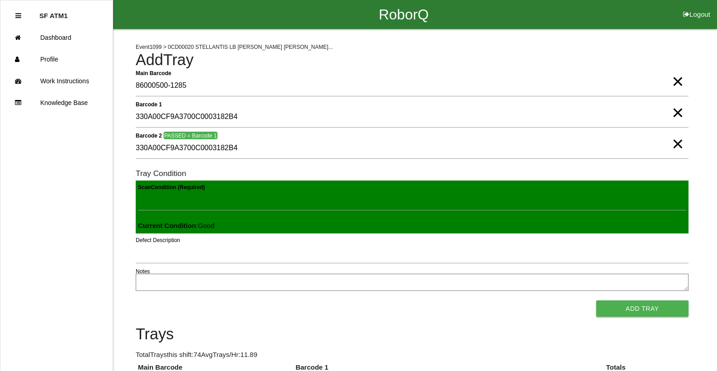
click at [596, 300] on button "Add Tray" at bounding box center [642, 308] width 92 height 16
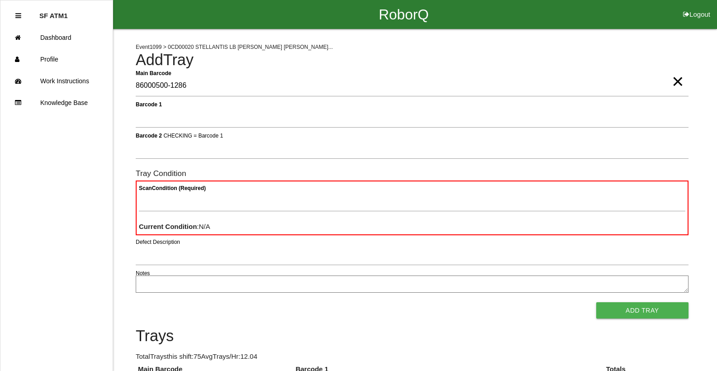
type Barcode "86000500-1286"
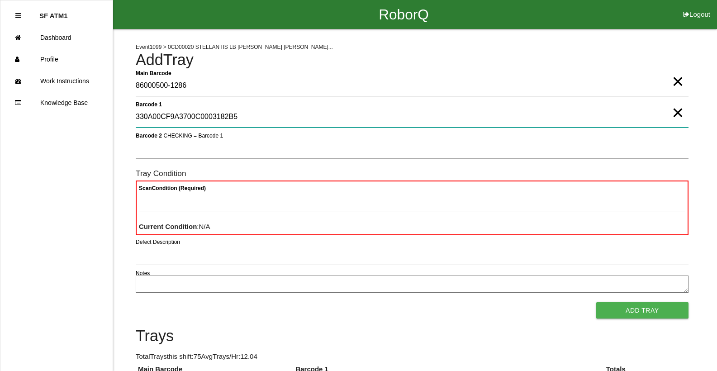
type 1 "330A00CF9A3700C0003182B5"
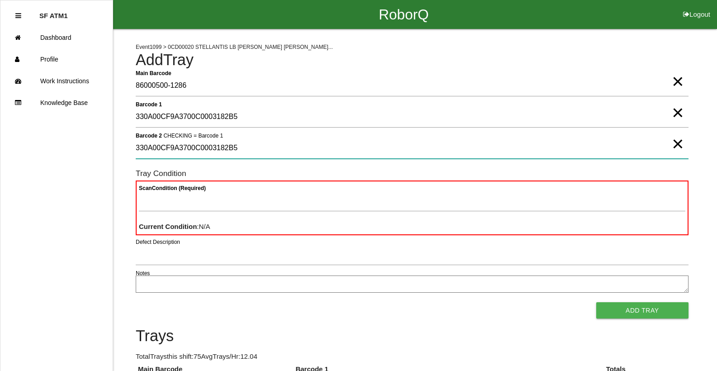
type 2 "330A00CF9A3700C0003182B5"
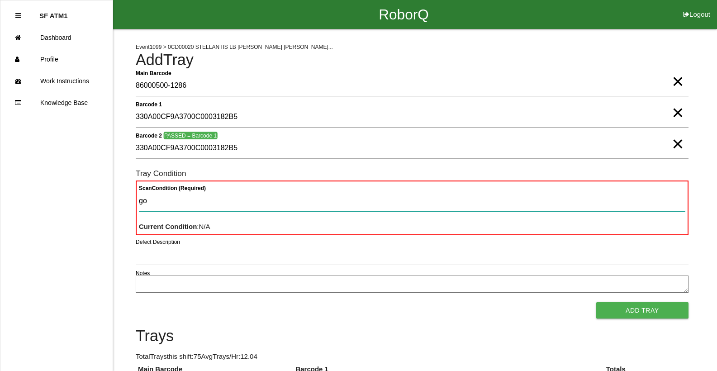
type Condition "goo"
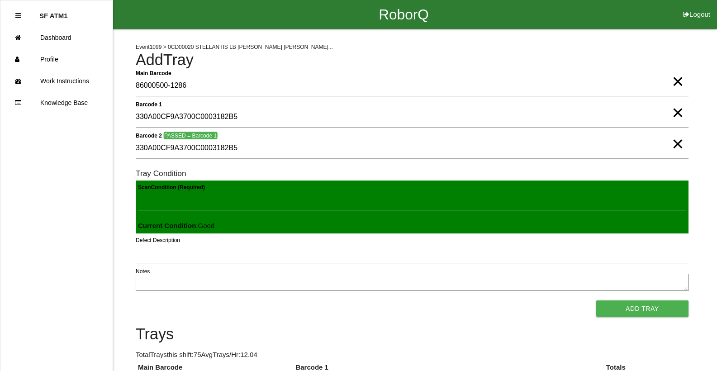
click at [596, 300] on button "Add Tray" at bounding box center [642, 308] width 92 height 16
